Goal: Use online tool/utility: Utilize a website feature to perform a specific function

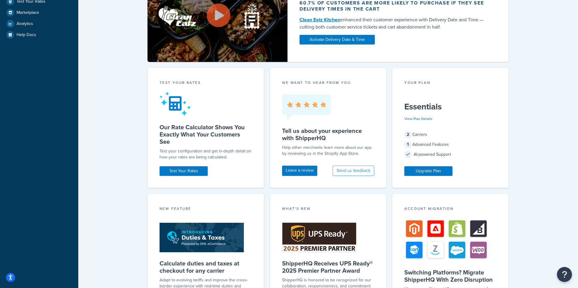
scroll to position [149, 0]
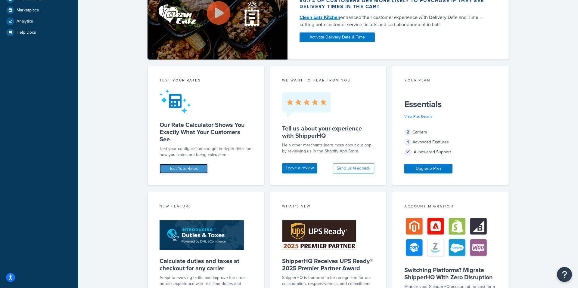
click at [185, 168] on link "Test Your Rates" at bounding box center [184, 169] width 48 height 10
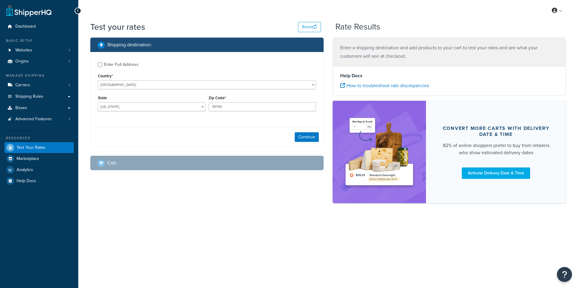
select select "[GEOGRAPHIC_DATA]"
click at [122, 67] on div "Enter Full Address" at bounding box center [121, 65] width 35 height 8
click at [102, 67] on input "Enter Full Address" at bounding box center [100, 65] width 5 height 5
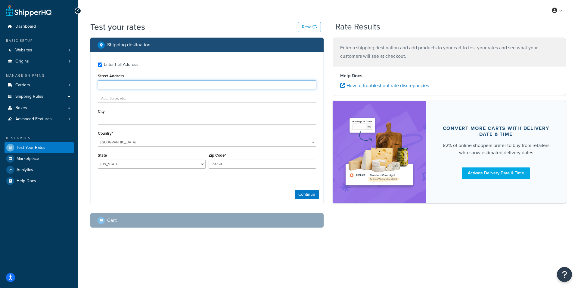
click at [125, 81] on input "Street Address" at bounding box center [207, 84] width 218 height 9
click at [129, 67] on div "Enter Full Address" at bounding box center [121, 65] width 35 height 8
click at [102, 67] on input "Enter Full Address" at bounding box center [100, 65] width 5 height 5
checkbox input "false"
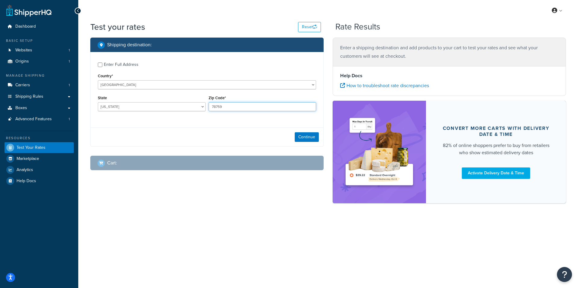
drag, startPoint x: 235, startPoint y: 103, endPoint x: 232, endPoint y: 104, distance: 3.1
click at [232, 104] on input "78759" at bounding box center [263, 106] width 108 height 9
drag, startPoint x: 232, startPoint y: 104, endPoint x: 201, endPoint y: 106, distance: 31.7
click at [201, 106] on div "State Alabama Alaska American Samoa Arizona Arkansas Armed Forces Americas Arme…" at bounding box center [206, 105] width 221 height 22
drag, startPoint x: 234, startPoint y: 108, endPoint x: 224, endPoint y: 107, distance: 9.7
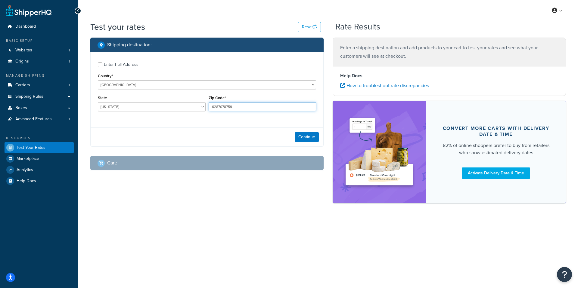
click at [223, 107] on input "6287078759" at bounding box center [263, 106] width 108 height 9
type input "628707"
click at [208, 136] on div "Continue" at bounding box center [207, 137] width 233 height 19
click at [305, 132] on div "Continue" at bounding box center [207, 137] width 233 height 19
click at [304, 136] on button "Continue" at bounding box center [307, 137] width 24 height 10
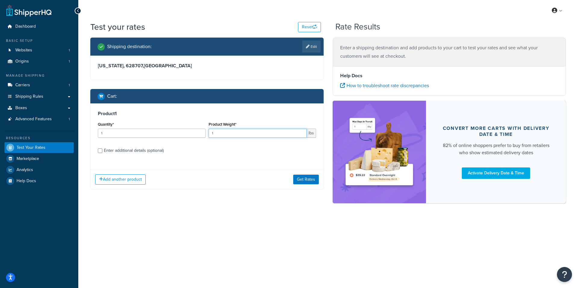
click at [239, 132] on input "1" at bounding box center [258, 133] width 98 height 9
type input "50"
click at [308, 180] on button "Get Rates" at bounding box center [306, 180] width 26 height 10
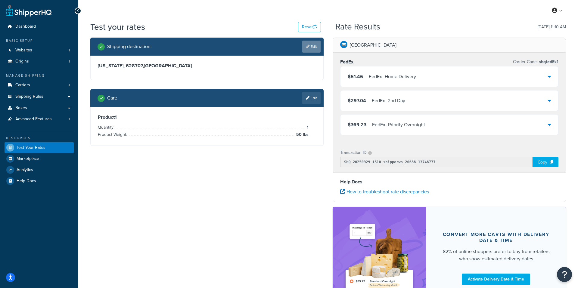
click at [315, 52] on link "Edit" at bounding box center [311, 47] width 18 height 12
select select "TX"
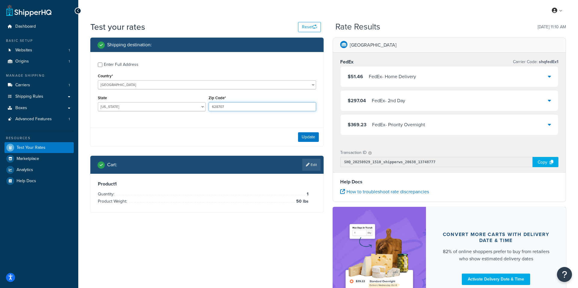
scroll to position [2, 0]
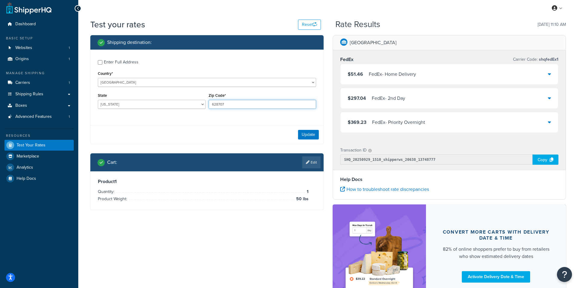
drag, startPoint x: 243, startPoint y: 107, endPoint x: 221, endPoint y: 108, distance: 21.7
click at [221, 108] on input "628707" at bounding box center [263, 104] width 108 height 9
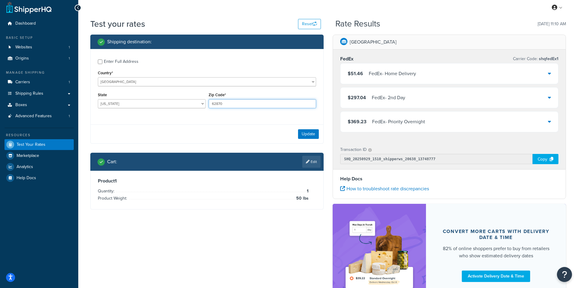
type input "62870"
drag, startPoint x: 176, startPoint y: 114, endPoint x: 173, endPoint y: 114, distance: 3.1
click at [176, 114] on div "Enter Full Address Country* United States United Kingdom Afghanistan Åland Isla…" at bounding box center [207, 84] width 233 height 71
click at [162, 104] on select "Alabama Alaska American Samoa Arizona Arkansas Armed Forces Americas Armed Forc…" at bounding box center [152, 103] width 108 height 9
select select "IL"
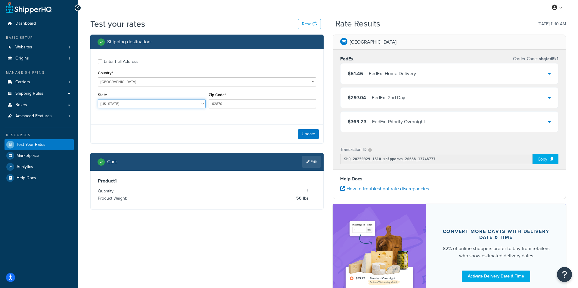
click at [98, 100] on select "Alabama Alaska American Samoa Arizona Arkansas Armed Forces Americas Armed Forc…" at bounding box center [152, 103] width 108 height 9
click at [301, 133] on button "Update" at bounding box center [308, 134] width 21 height 10
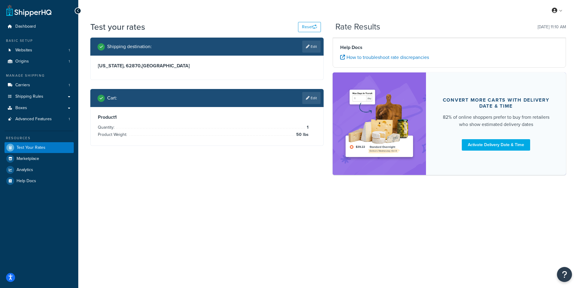
scroll to position [0, 0]
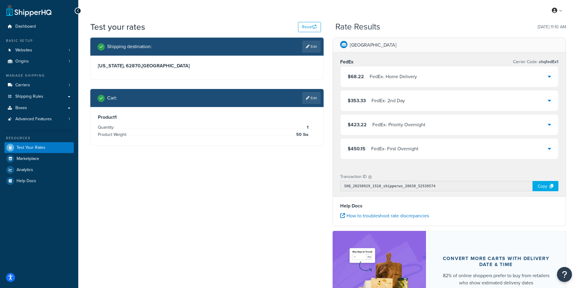
click at [362, 80] on span "$68.22" at bounding box center [356, 76] width 16 height 7
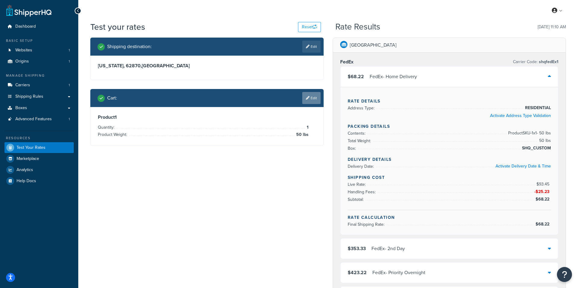
click at [315, 99] on link "Edit" at bounding box center [311, 98] width 18 height 12
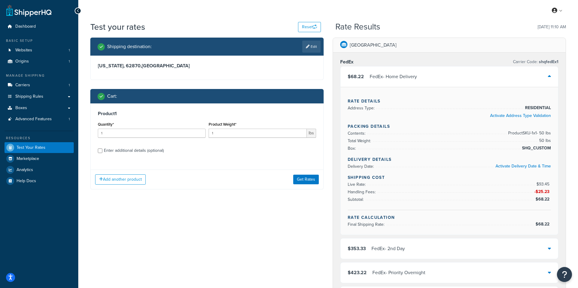
click at [126, 152] on div "Enter additional details (optional)" at bounding box center [134, 151] width 60 height 8
click at [102, 152] on input "Enter additional details (optional)" at bounding box center [100, 151] width 5 height 5
checkbox input "true"
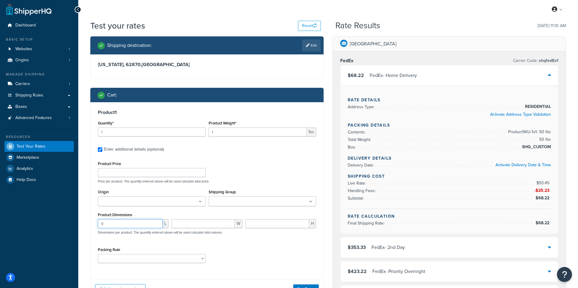
click at [139, 225] on input "0" at bounding box center [130, 224] width 65 height 9
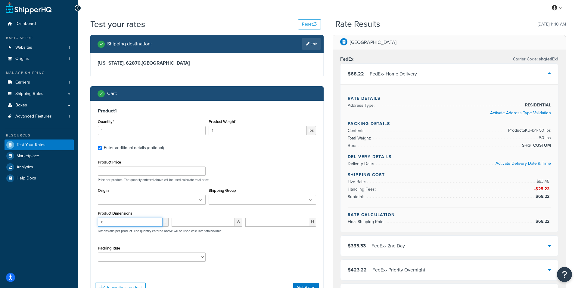
type input "0"
click at [242, 129] on input "1" at bounding box center [258, 130] width 98 height 9
type input "2"
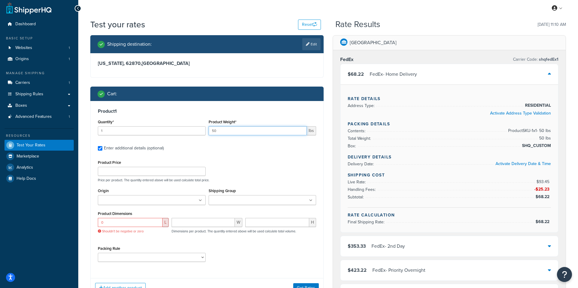
type input "50"
click at [119, 222] on input "0" at bounding box center [130, 222] width 65 height 9
type input "44"
type input "20"
type input "10"
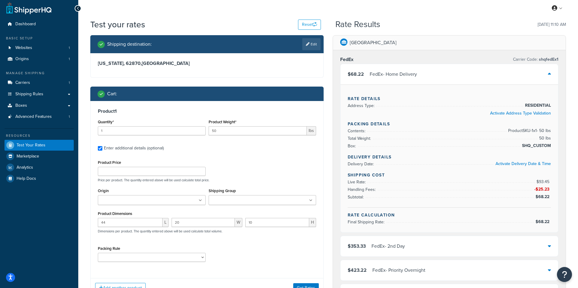
click at [216, 190] on label "Shipping Group" at bounding box center [222, 191] width 27 height 5
click at [216, 198] on input "Shipping Group" at bounding box center [236, 201] width 53 height 7
click at [180, 245] on div "Packing Rule" at bounding box center [152, 253] width 108 height 17
click at [306, 288] on button "Get Rates" at bounding box center [306, 289] width 26 height 10
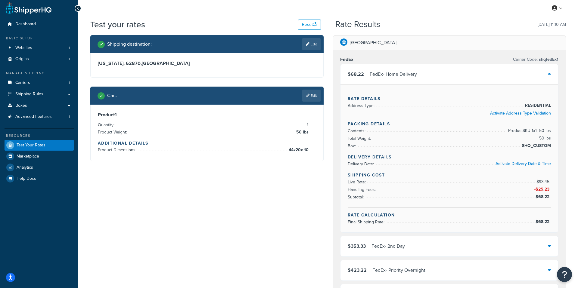
scroll to position [0, 0]
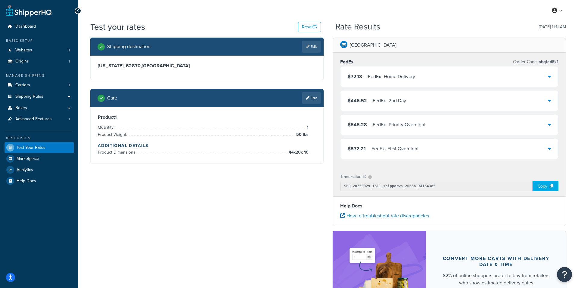
click at [392, 79] on div "FedEx - Home Delivery" at bounding box center [391, 77] width 47 height 8
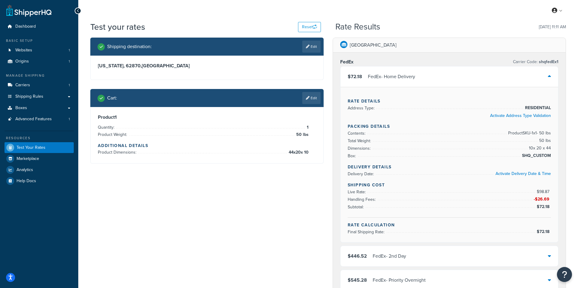
click at [275, 154] on li "Product Dimensions: 44 x 20 x 10" at bounding box center [203, 152] width 211 height 7
click at [308, 104] on link "Edit" at bounding box center [311, 98] width 18 height 12
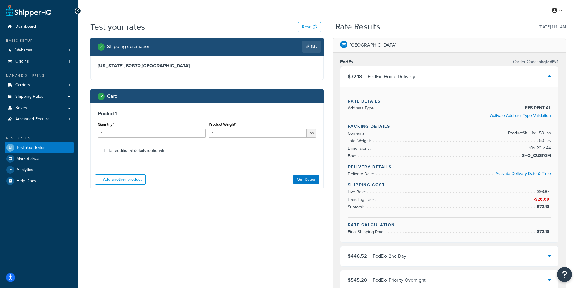
drag, startPoint x: 148, startPoint y: 151, endPoint x: 160, endPoint y: 153, distance: 12.5
click at [148, 151] on div "Enter additional details (optional)" at bounding box center [134, 151] width 60 height 8
click at [102, 151] on input "Enter additional details (optional)" at bounding box center [100, 151] width 5 height 5
checkbox input "true"
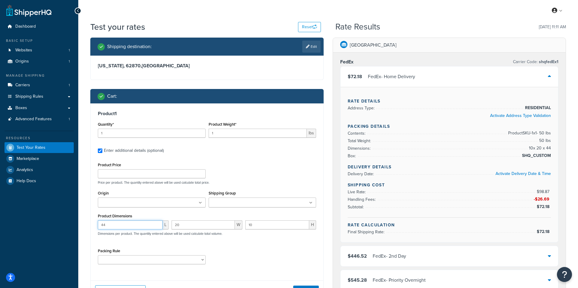
click at [143, 224] on input "44" at bounding box center [130, 225] width 65 height 9
type input "46"
click at [189, 224] on input "20" at bounding box center [203, 225] width 63 height 9
type input "26"
click at [293, 223] on input "10" at bounding box center [277, 225] width 64 height 9
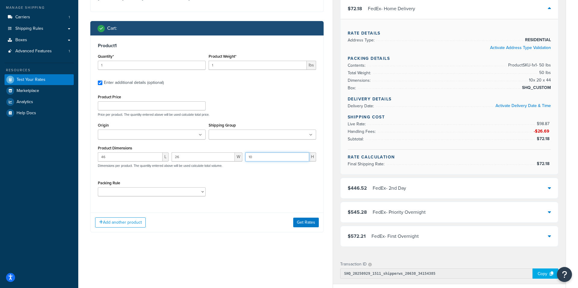
scroll to position [90, 0]
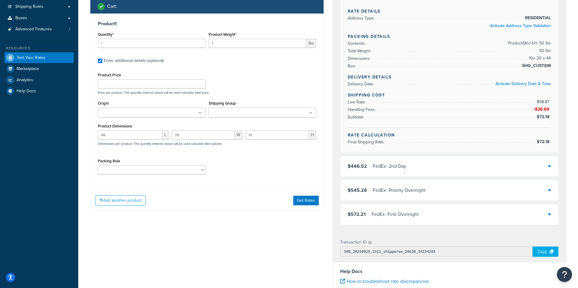
click at [303, 193] on div "Add another product Get Rates" at bounding box center [207, 201] width 233 height 20
click at [300, 199] on button "Get Rates" at bounding box center [306, 201] width 26 height 10
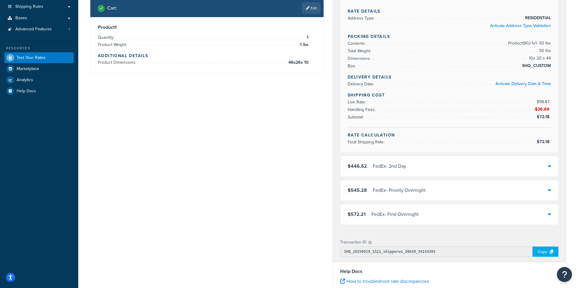
scroll to position [0, 0]
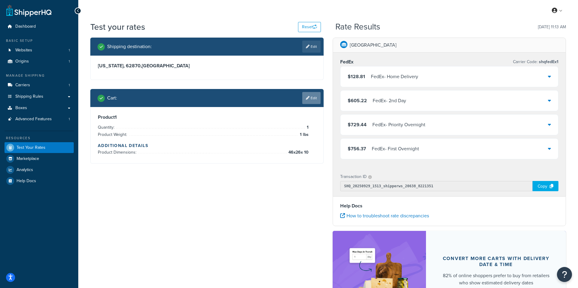
click at [312, 94] on link "Edit" at bounding box center [311, 98] width 18 height 12
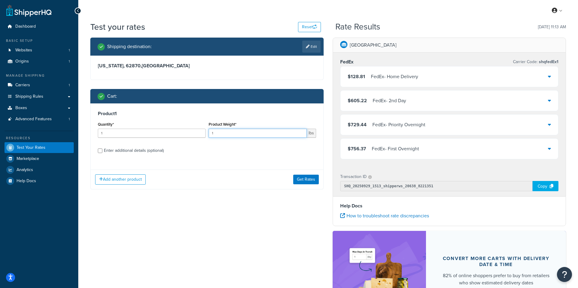
click at [248, 135] on input "1" at bounding box center [258, 133] width 98 height 9
type input "55"
click at [300, 182] on button "Get Rates" at bounding box center [306, 180] width 26 height 10
